Goal: Task Accomplishment & Management: Manage account settings

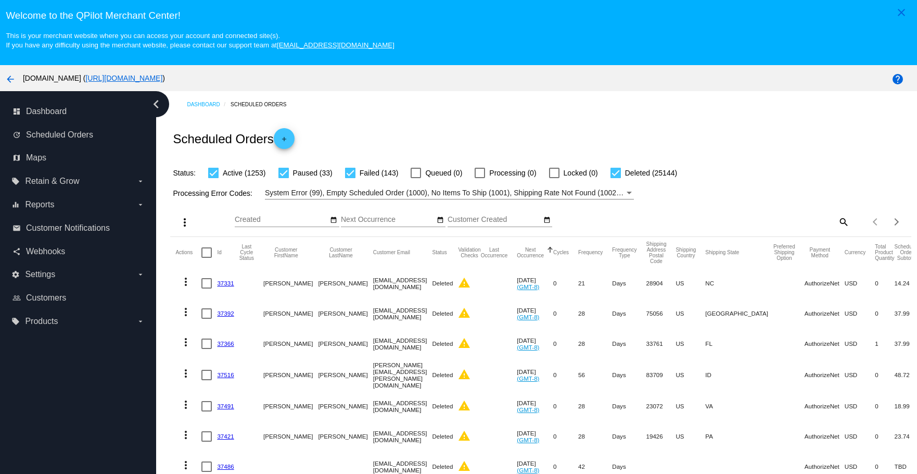
click at [837, 220] on mat-icon "search" at bounding box center [843, 221] width 12 height 16
click at [740, 218] on input "Search" at bounding box center [757, 219] width 185 height 8
paste input "[EMAIL_ADDRESS][DOMAIN_NAME]"
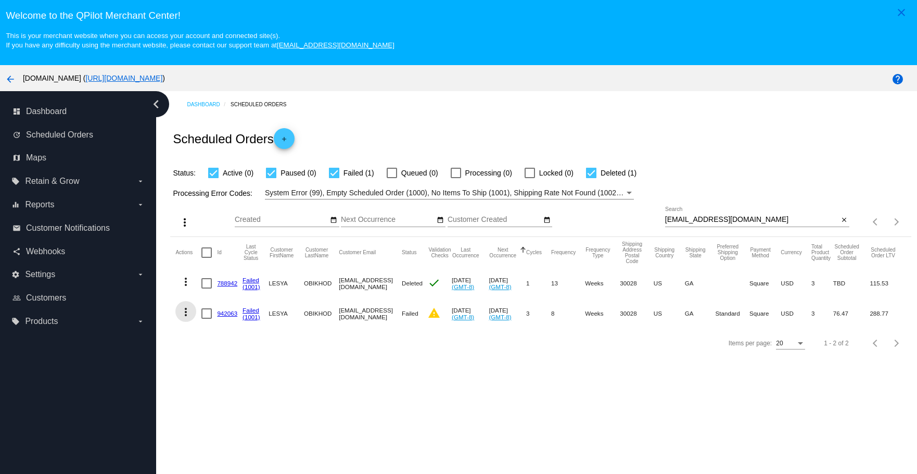
click at [184, 312] on mat-icon "more_vert" at bounding box center [186, 312] width 12 height 12
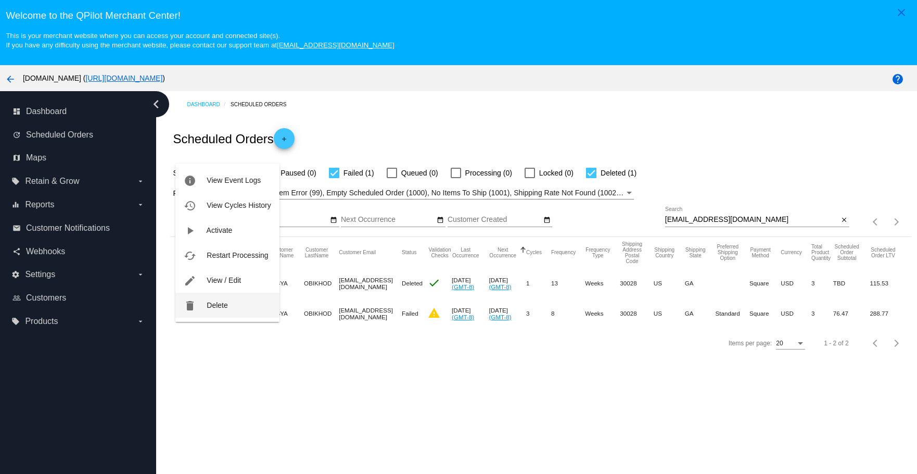
click at [203, 300] on button "delete Delete" at bounding box center [227, 304] width 104 height 25
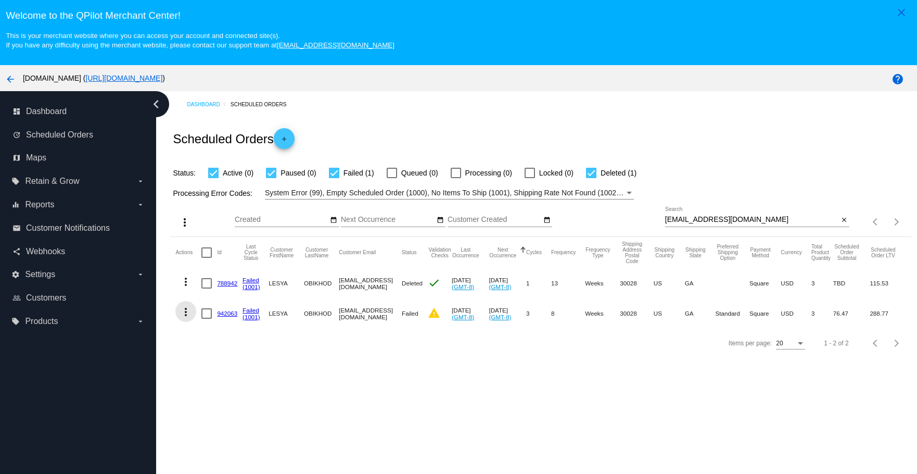
click at [187, 313] on mat-icon "more_vert" at bounding box center [186, 312] width 12 height 12
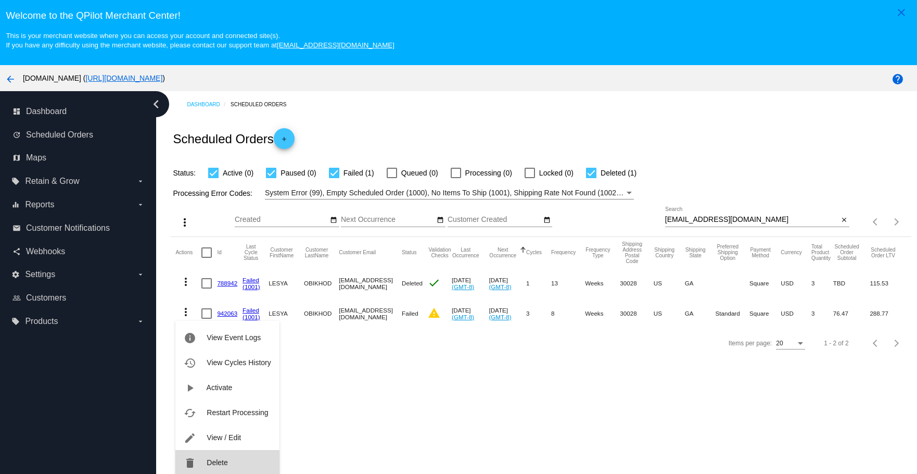
click at [204, 458] on button "delete Delete" at bounding box center [227, 462] width 104 height 25
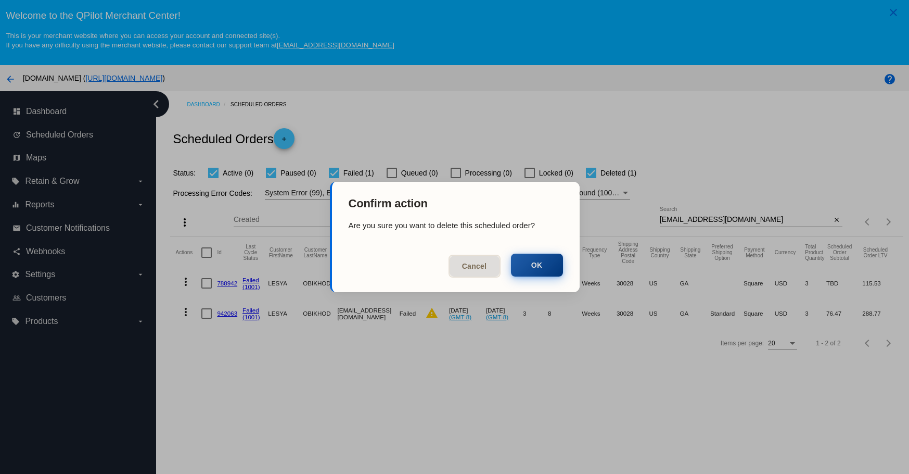
click at [536, 262] on button "OK" at bounding box center [537, 264] width 52 height 23
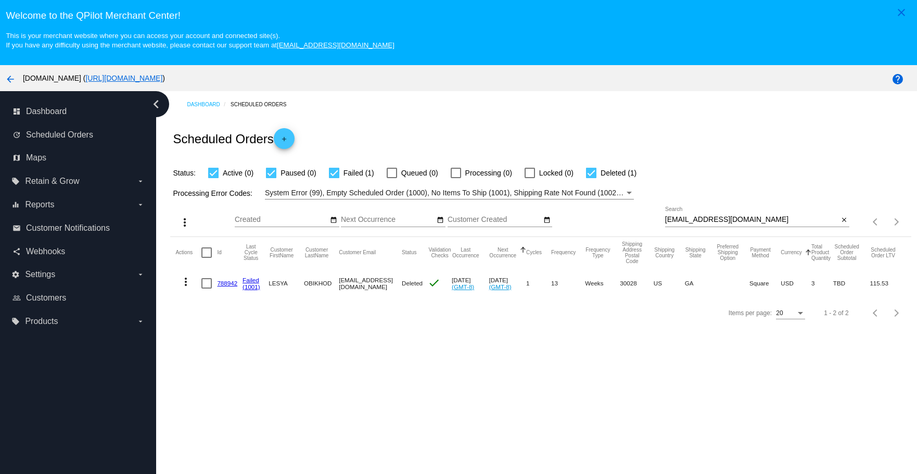
click at [766, 219] on input "[EMAIL_ADDRESS][DOMAIN_NAME]" at bounding box center [752, 219] width 174 height 8
click at [766, 218] on input "[EMAIL_ADDRESS][DOMAIN_NAME]" at bounding box center [752, 219] width 174 height 8
click at [765, 218] on app-dashboard-scheduled-orders "Scheduled Orders add Status: Active (0) Paused (0) Failed (1) Queued (0) Proces…" at bounding box center [540, 222] width 741 height 209
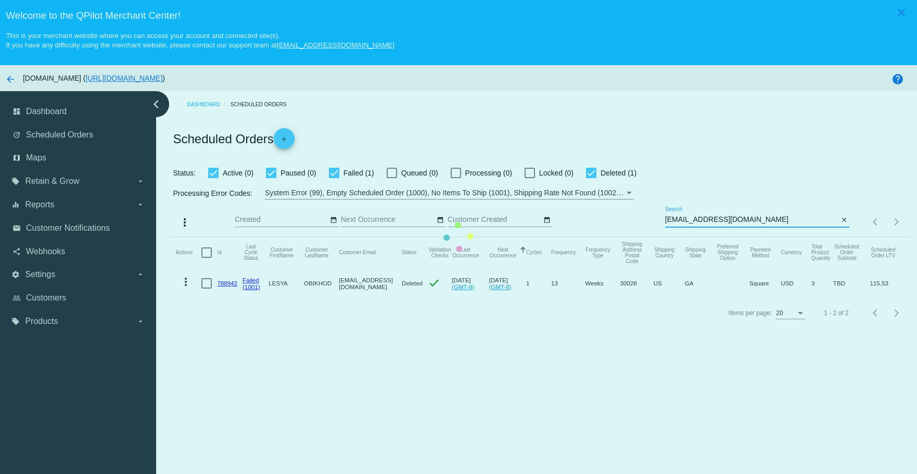
type input "[EMAIL_ADDRESS][DOMAIN_NAME]"
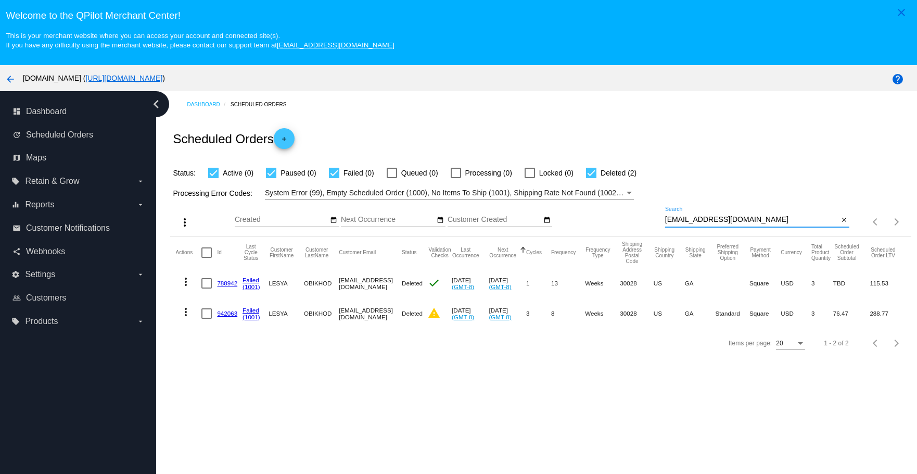
click at [189, 311] on mat-icon "more_vert" at bounding box center [186, 312] width 12 height 12
click at [212, 336] on span "View Event Logs" at bounding box center [234, 337] width 54 height 8
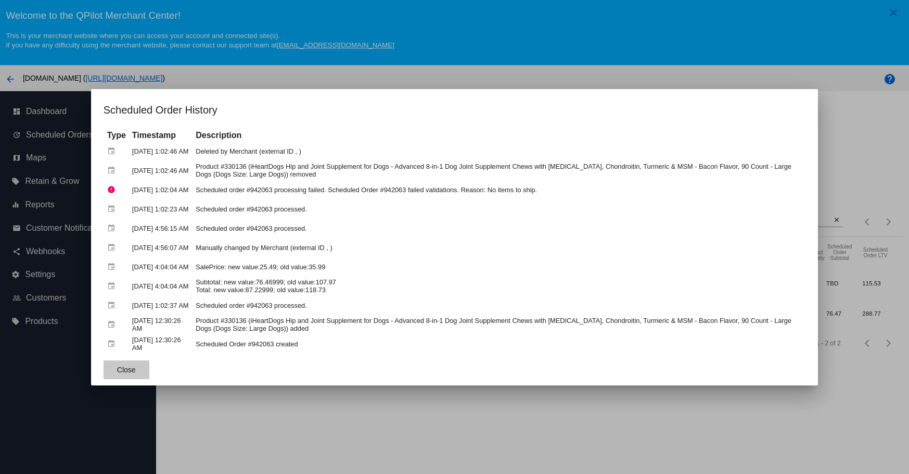
click at [117, 367] on span "Close" at bounding box center [126, 369] width 19 height 8
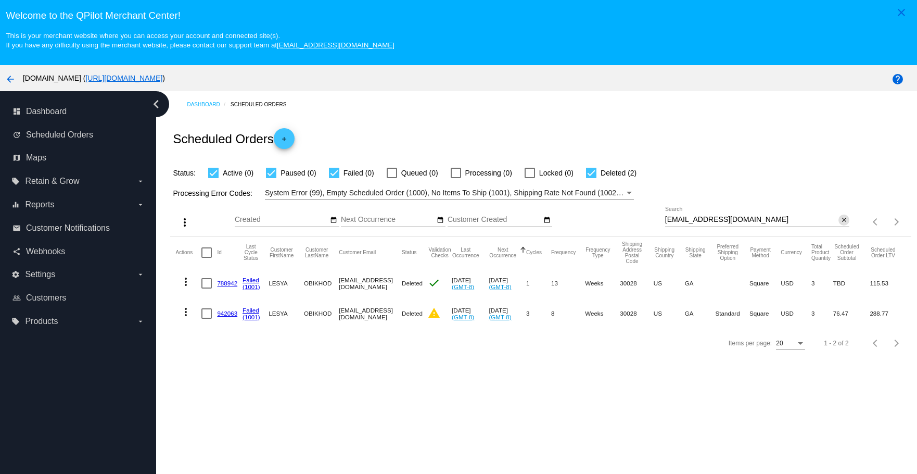
click at [849, 218] on div "Items per page: 20 1 - 2 of 2" at bounding box center [879, 221] width 61 height 29
click at [841, 218] on mat-icon "close" at bounding box center [844, 220] width 7 height 8
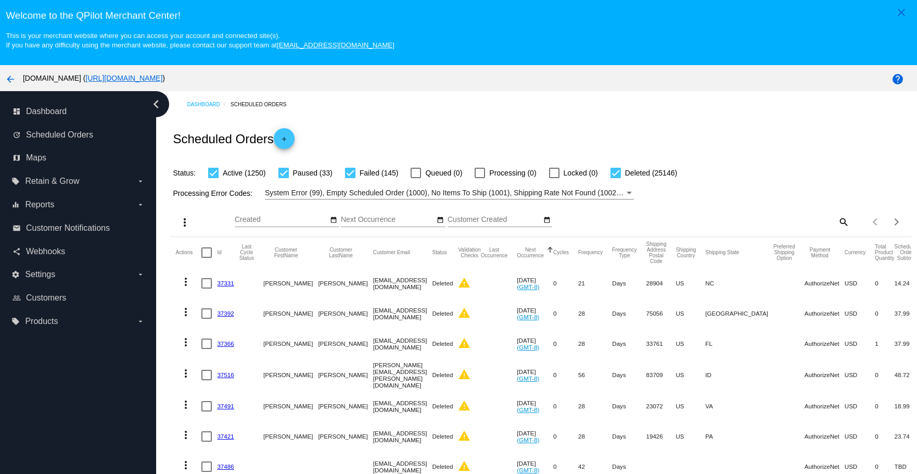
click at [837, 222] on mat-icon "search" at bounding box center [843, 221] width 12 height 16
click at [705, 215] on div "Search" at bounding box center [757, 217] width 185 height 20
click at [704, 223] on input "Search" at bounding box center [757, 219] width 185 height 8
paste input "[EMAIL_ADDRESS][DOMAIN_NAME]"
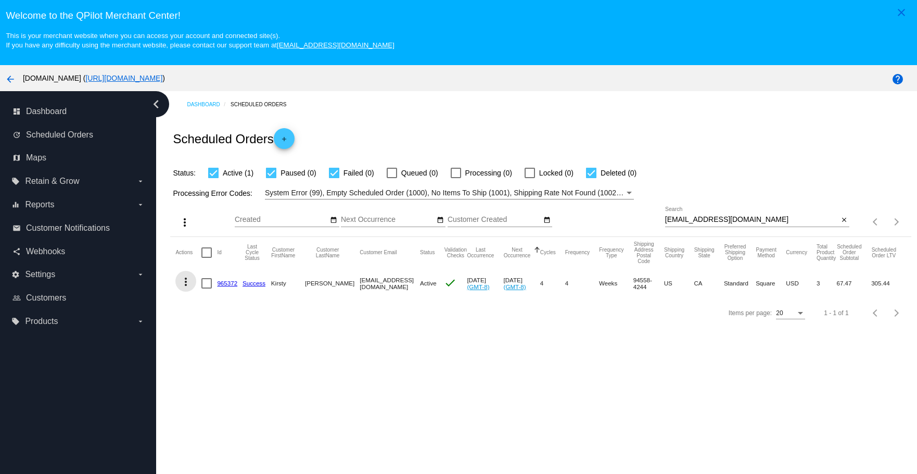
click at [187, 279] on mat-icon "more_vert" at bounding box center [186, 281] width 12 height 12
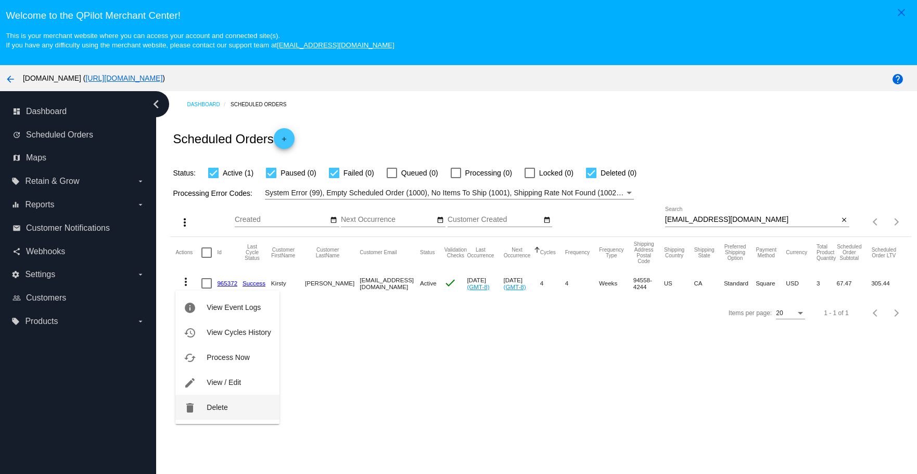
click at [208, 414] on button "delete Delete" at bounding box center [227, 407] width 104 height 25
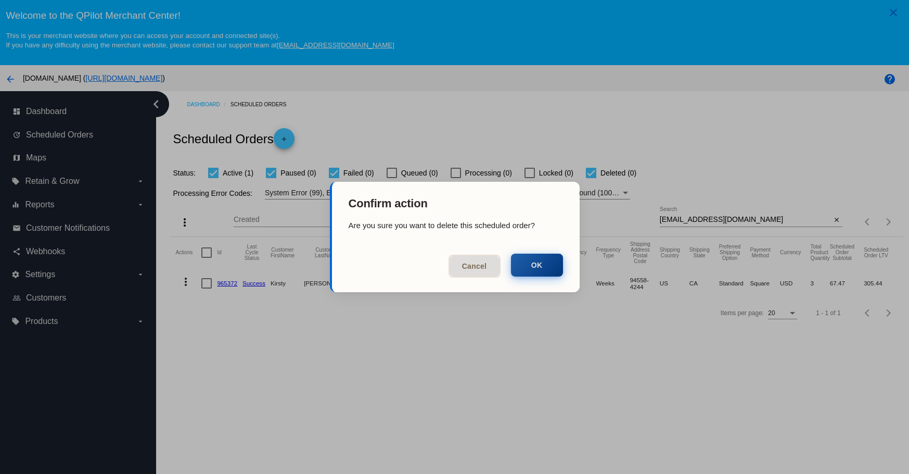
click at [539, 268] on button "OK" at bounding box center [537, 264] width 52 height 23
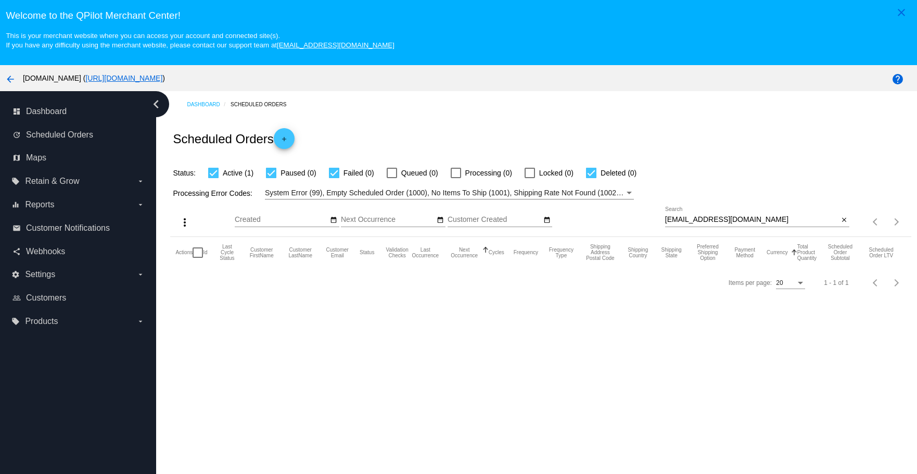
click at [768, 219] on input "[EMAIL_ADDRESS][DOMAIN_NAME]" at bounding box center [752, 219] width 174 height 8
type input "[EMAIL_ADDRESS][DOMAIN_NAME]"
